Goal: Find specific fact: Find specific fact

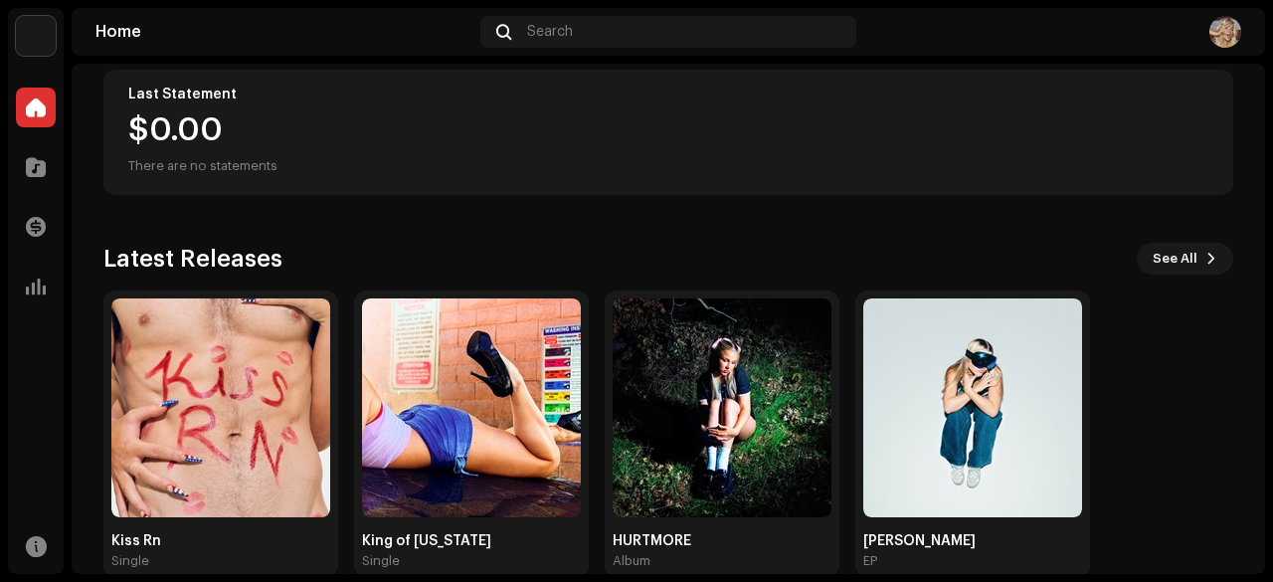
scroll to position [401, 0]
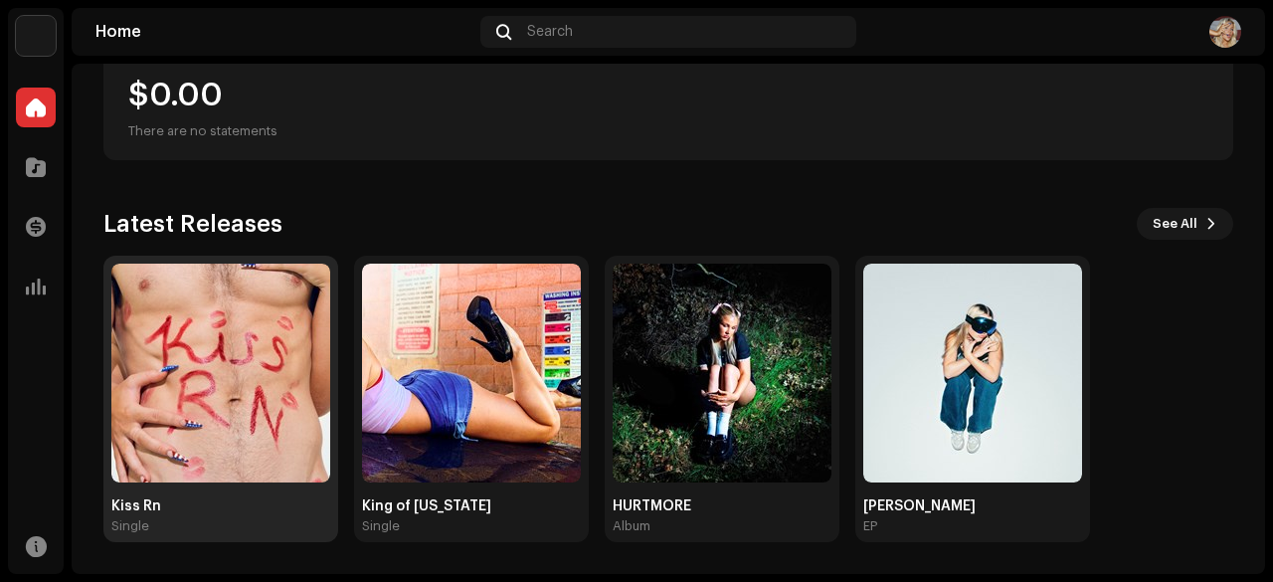
click at [222, 375] on img at bounding box center [220, 373] width 219 height 219
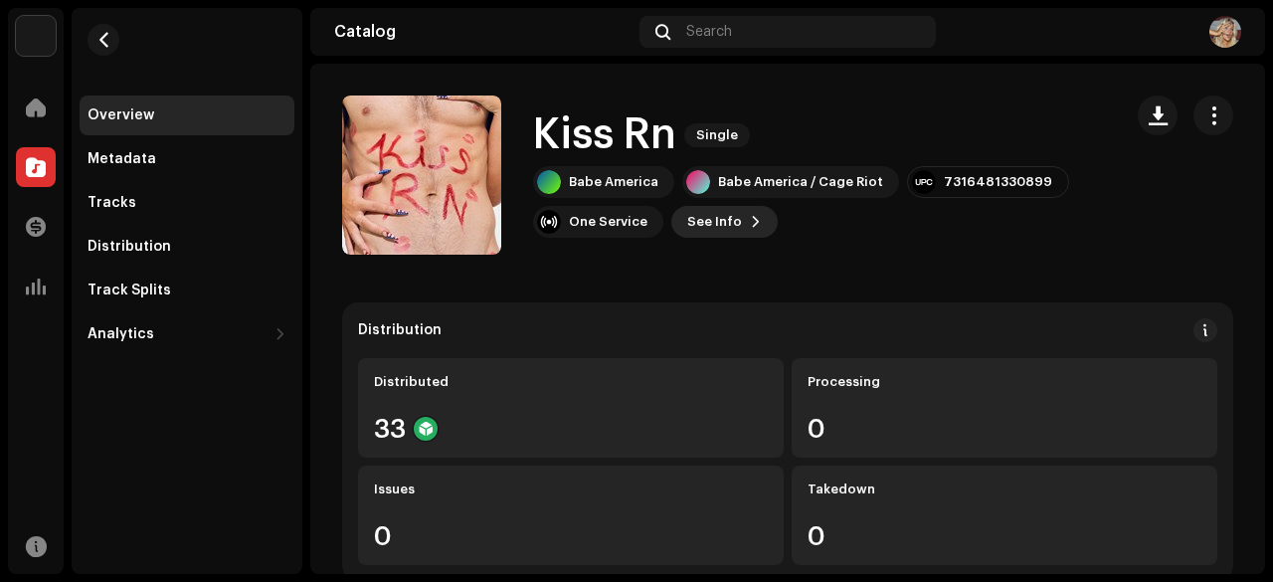
click at [726, 220] on span "See Info" at bounding box center [714, 222] width 55 height 40
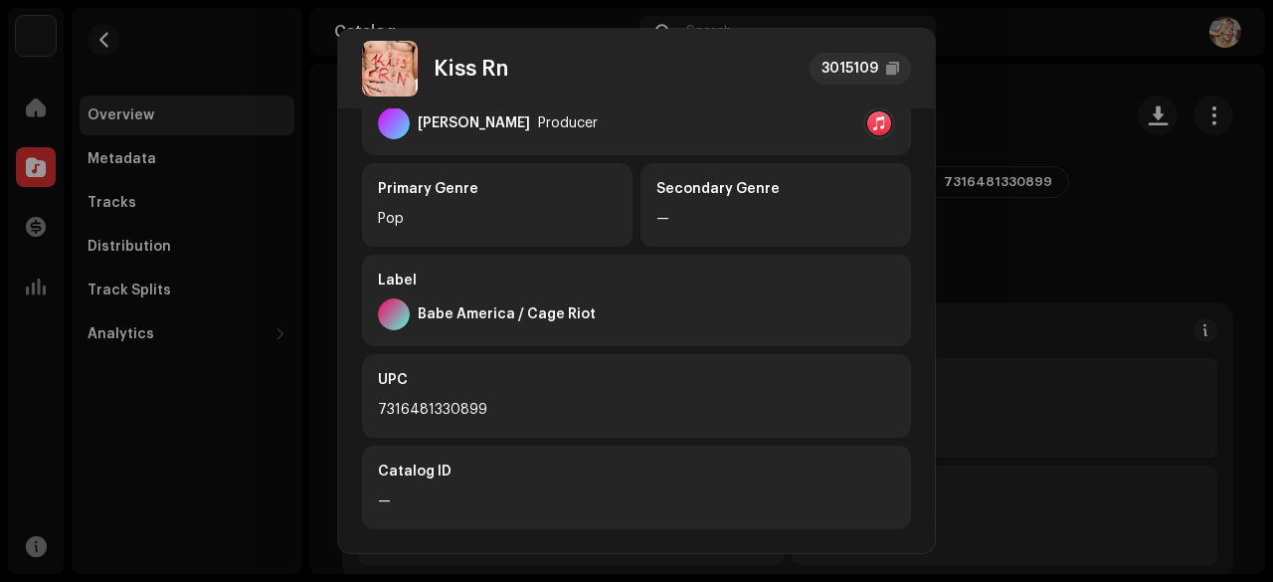
scroll to position [467, 0]
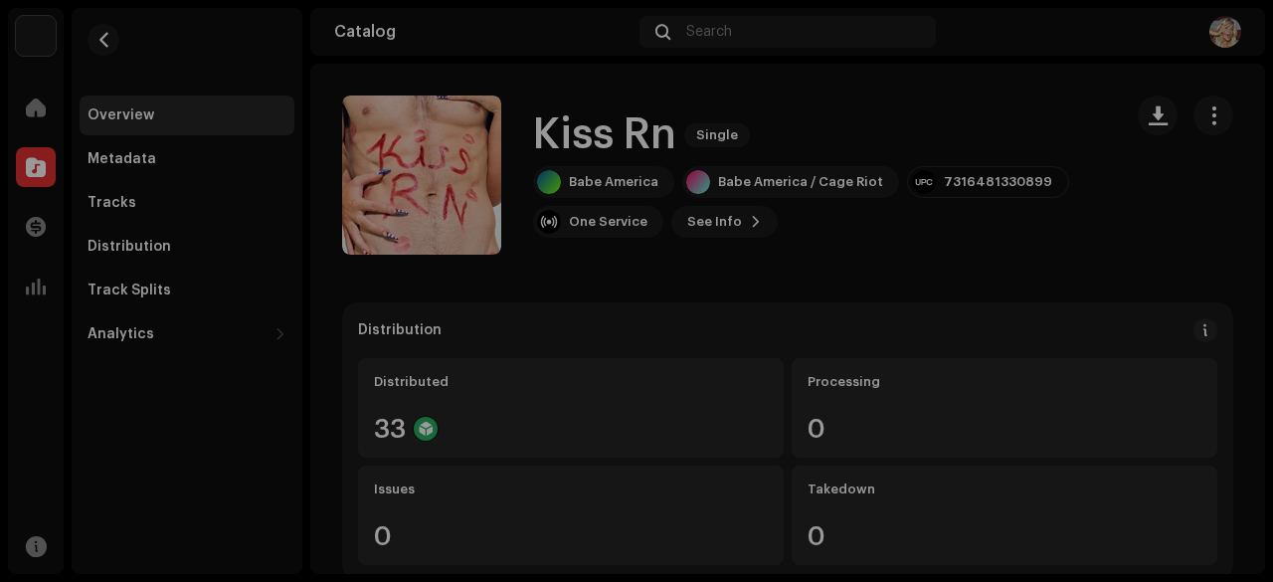
click at [330, 295] on div "Kiss Rn 3015109 Metadata Distribution Metadata Language English Release Title K…" at bounding box center [636, 291] width 1273 height 582
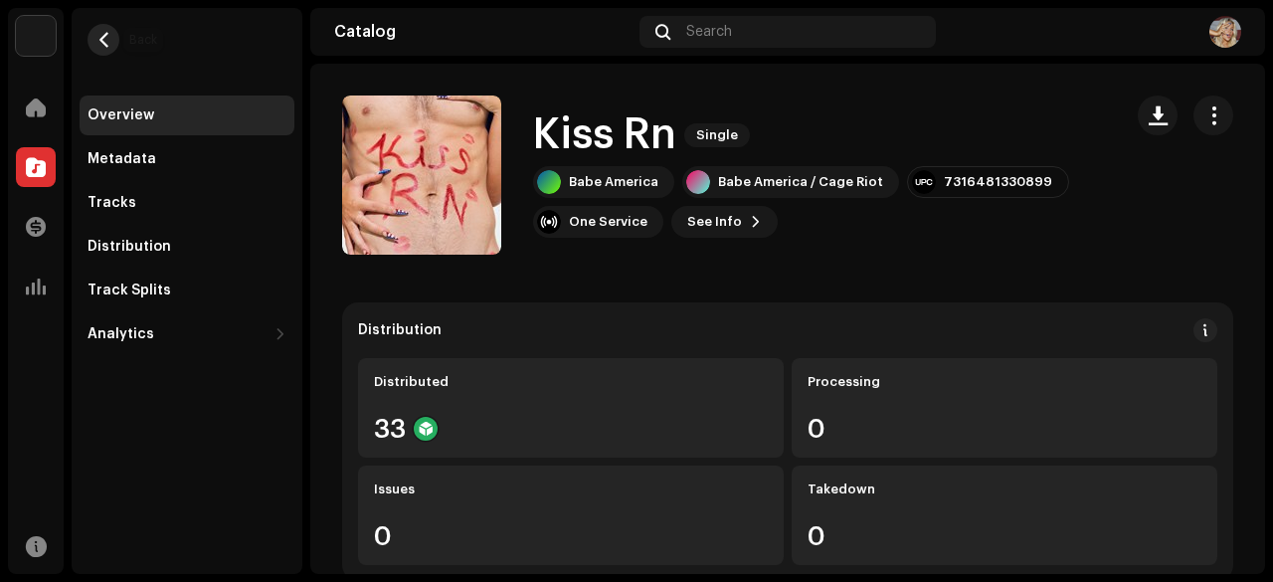
click at [107, 29] on button "button" at bounding box center [104, 40] width 32 height 32
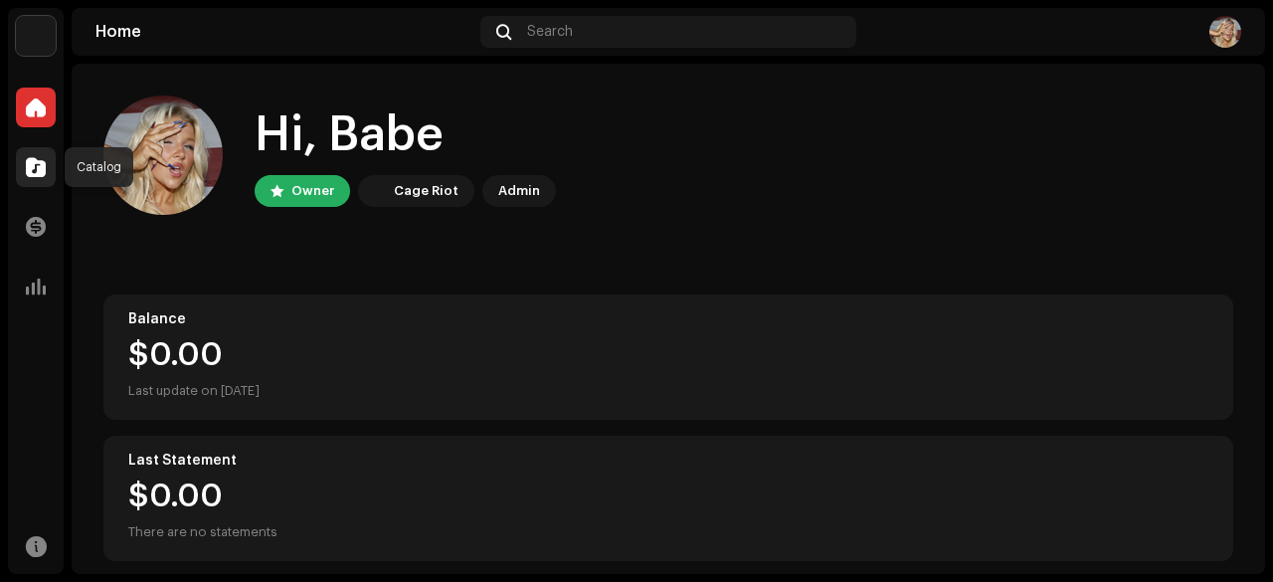
click at [28, 165] on span at bounding box center [36, 167] width 20 height 16
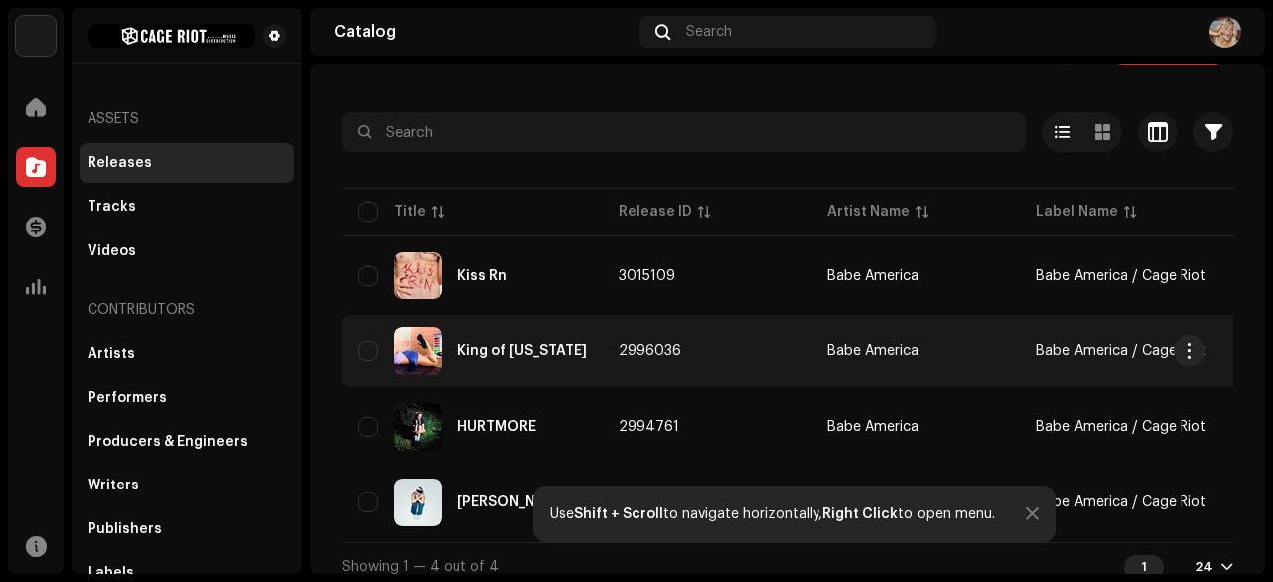
click at [508, 349] on div "King of [US_STATE]" at bounding box center [522, 351] width 129 height 14
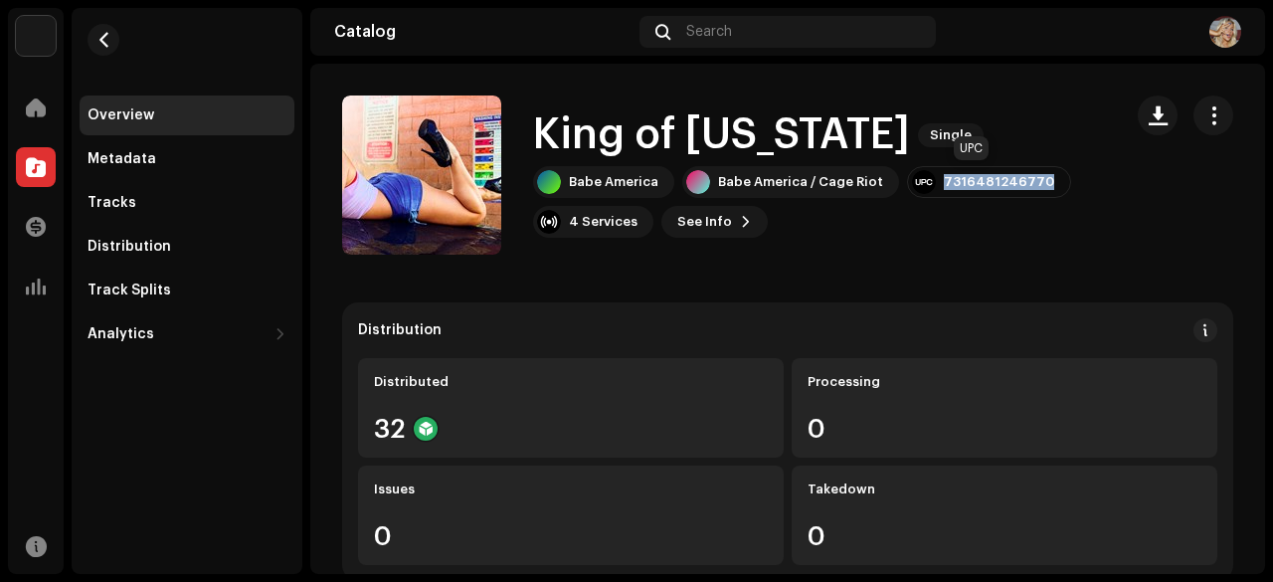
drag, startPoint x: 934, startPoint y: 181, endPoint x: 1036, endPoint y: 180, distance: 101.5
click at [1036, 179] on div "7316481246770" at bounding box center [989, 182] width 164 height 32
copy div "7316481246770"
